Goal: Transaction & Acquisition: Purchase product/service

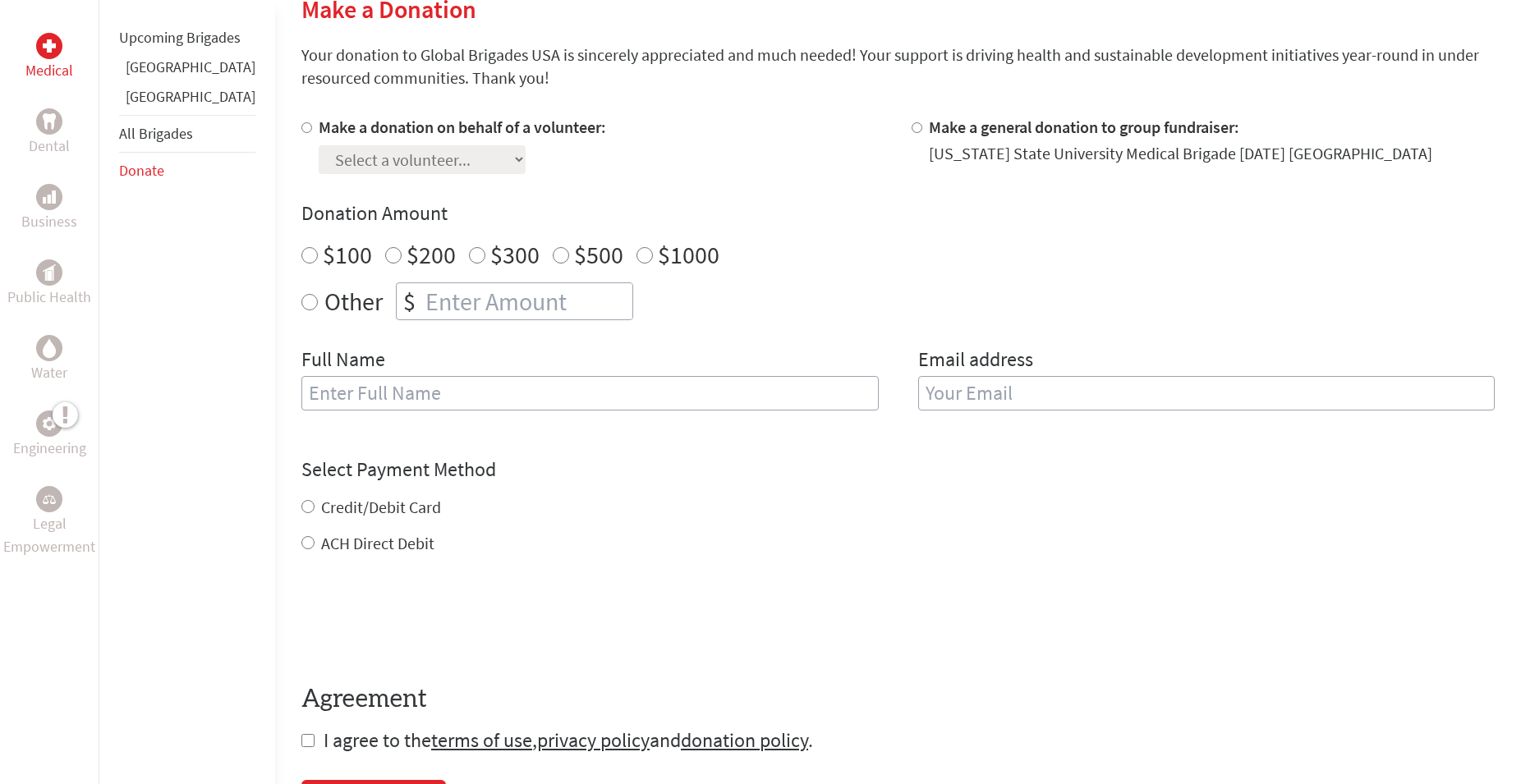
scroll to position [419, 0]
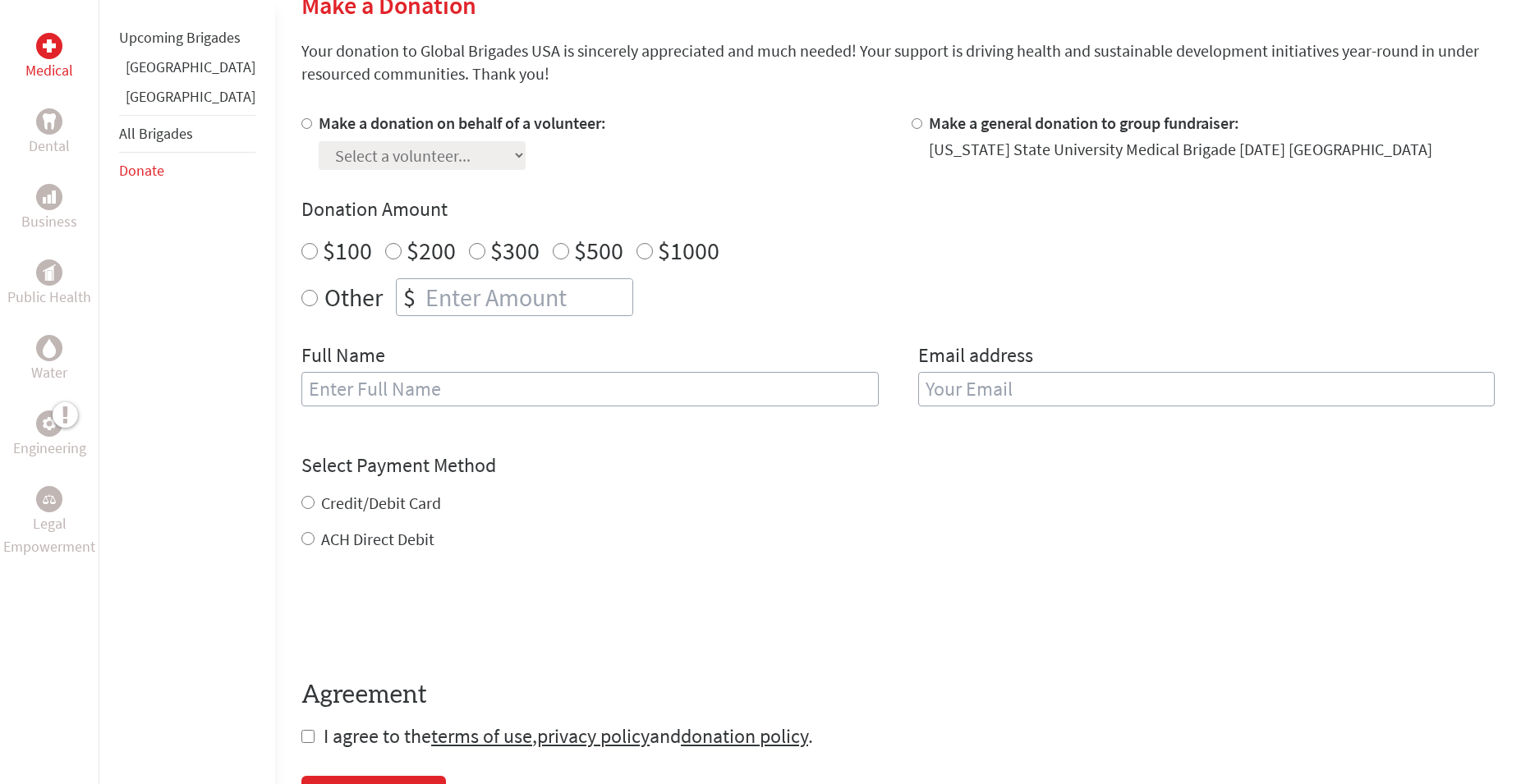
click at [826, 379] on input "text" at bounding box center [590, 389] width 577 height 35
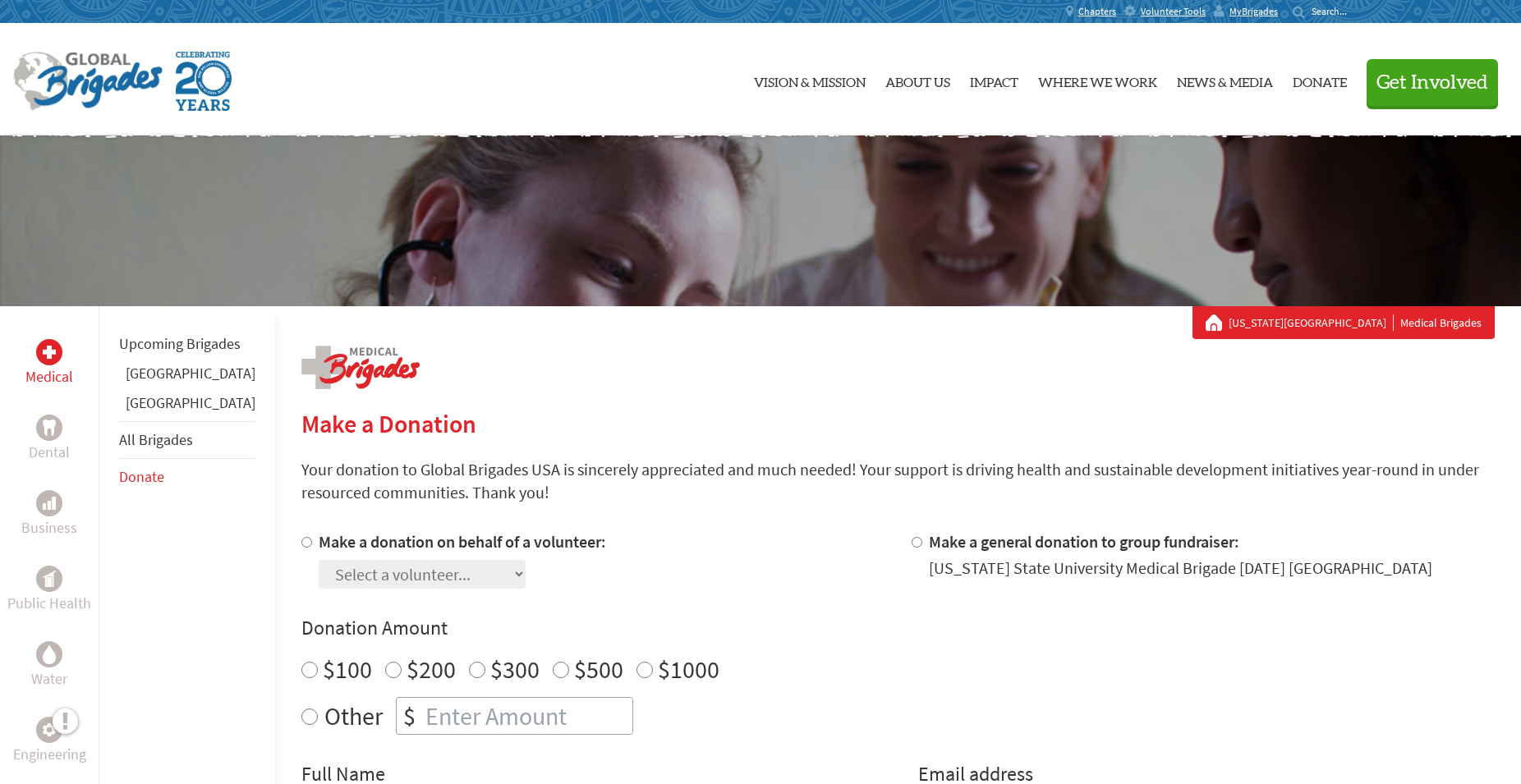
scroll to position [84, 0]
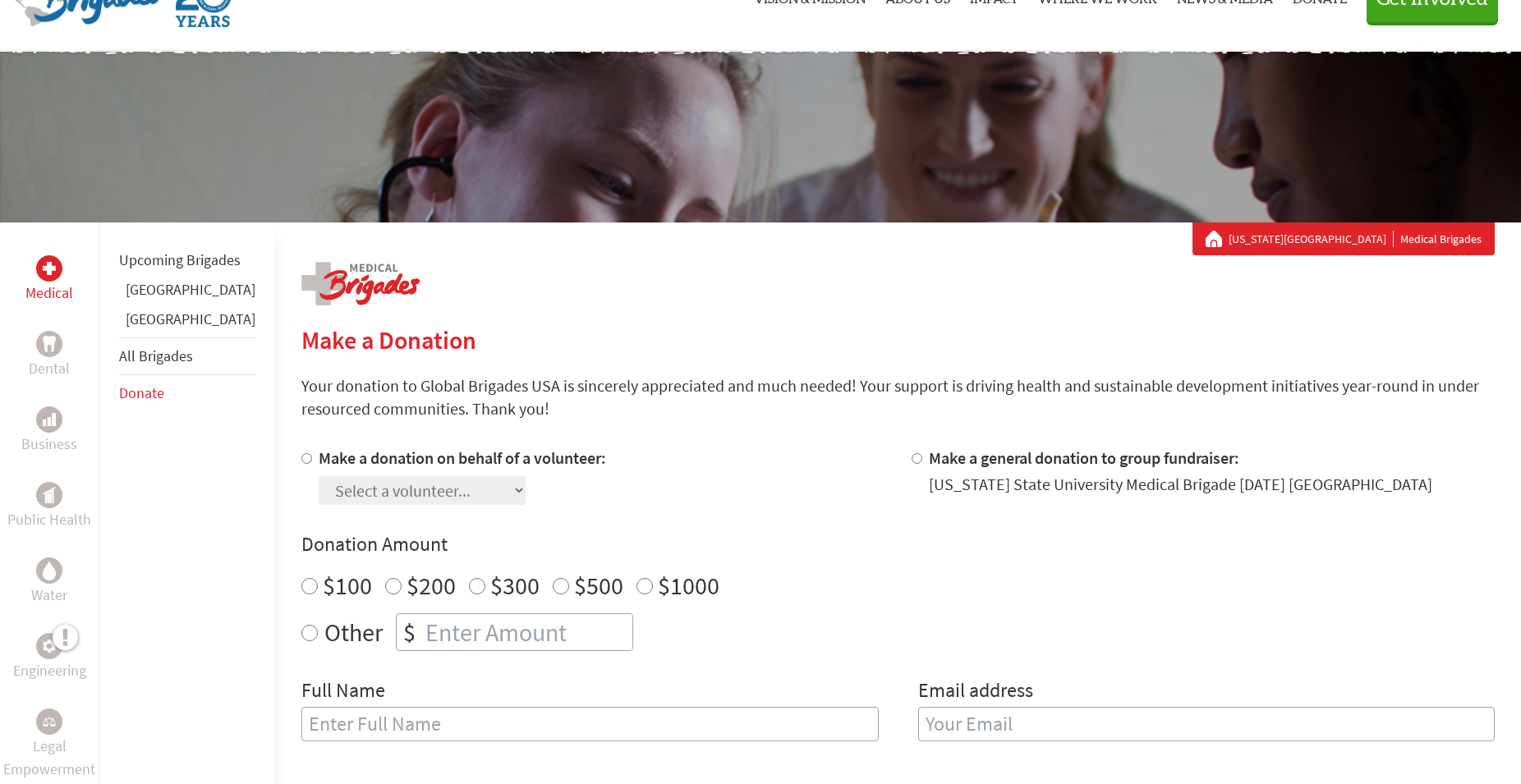
click at [327, 455] on label "Make a donation on behalf of a volunteer:" at bounding box center [463, 458] width 288 height 20
click at [312, 455] on input "Make a donation on behalf of a volunteer:" at bounding box center [306, 458] width 11 height 11
radio input "true"
click at [319, 476] on select "Select a volunteer... [PERSON_NAME] [PERSON_NAME] [PERSON_NAME] [PERSON_NAME] […" at bounding box center [422, 491] width 207 height 29
select select "6E5338F2-9114-11F0-9E6E-42010A400005"
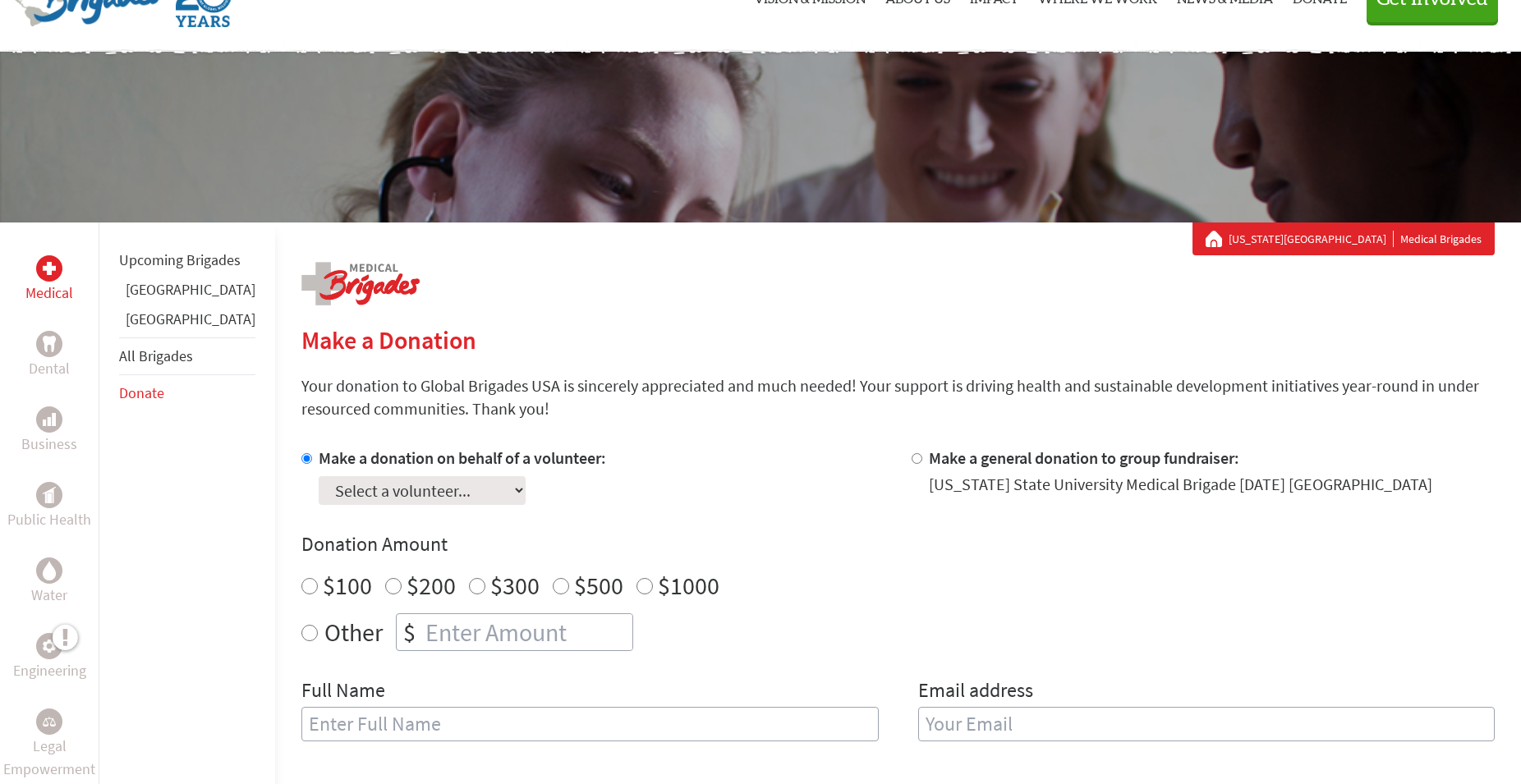
click option "[PERSON_NAME]" at bounding box center [0, 0] width 0 height 0
click at [612, 440] on section "Make a Donation Your donation to Global Brigades USA is sincerely appreciated a…" at bounding box center [898, 740] width 1193 height 831
click at [797, 504] on div "Make a donation on behalf of a volunteer: Select a volunteer... [PERSON_NAME] […" at bounding box center [898, 604] width 1193 height 315
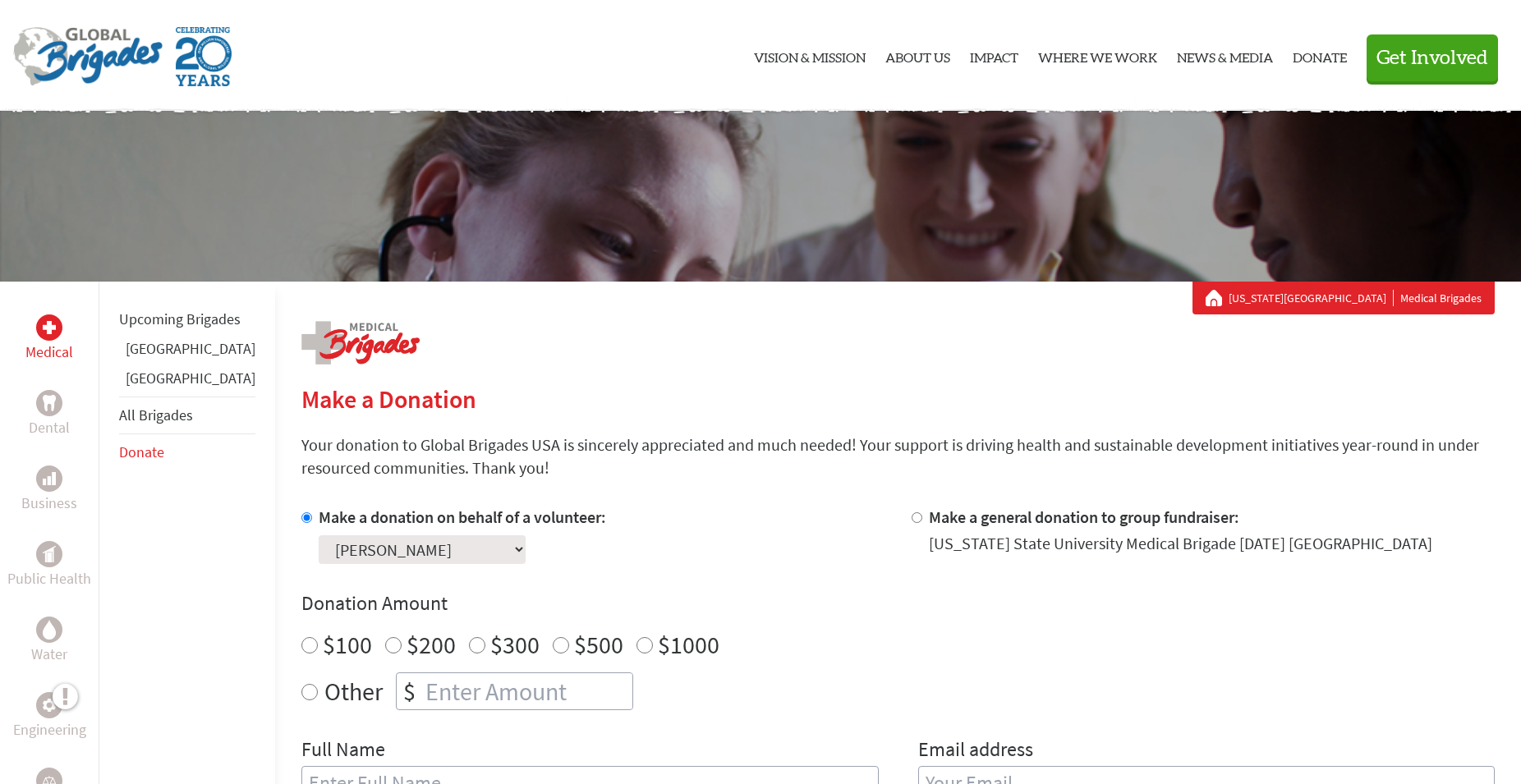
scroll to position [0, 0]
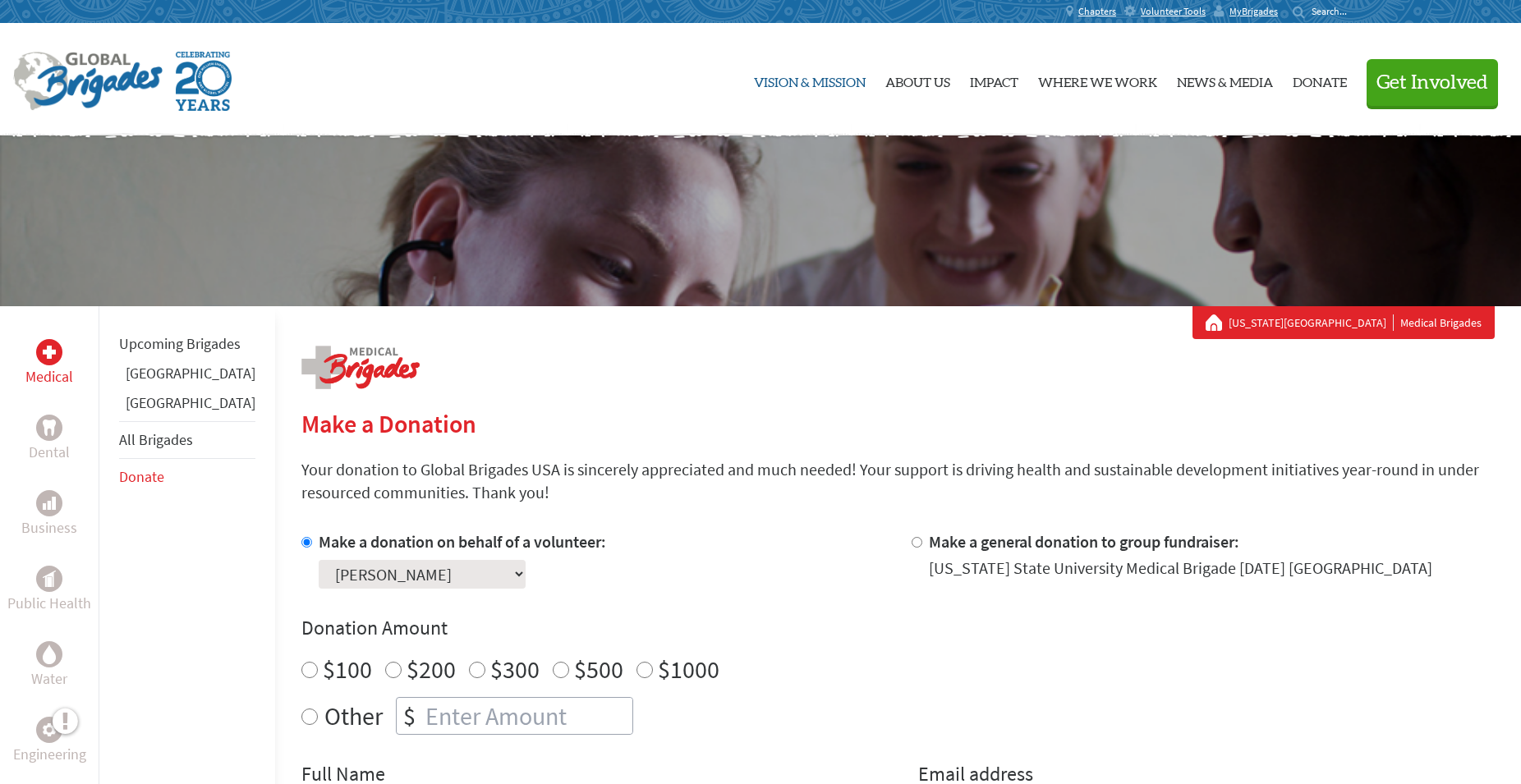
click at [803, 82] on link "Vision & Mission" at bounding box center [810, 79] width 112 height 85
